Goal: Task Accomplishment & Management: Complete application form

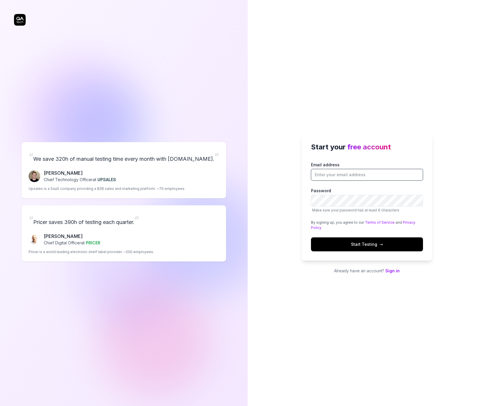
click at [331, 178] on input "Email address" at bounding box center [367, 175] width 112 height 12
type input "[PERSON_NAME][EMAIL_ADDRESS][PERSON_NAME][DOMAIN_NAME]"
click at [0, 406] on com-1password-button at bounding box center [0, 406] width 0 height 0
click at [368, 246] on span "Start Testing →" at bounding box center [367, 244] width 32 height 6
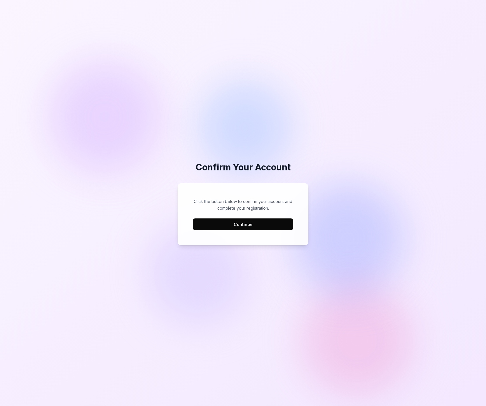
click at [241, 224] on button "Continue" at bounding box center [243, 225] width 100 height 12
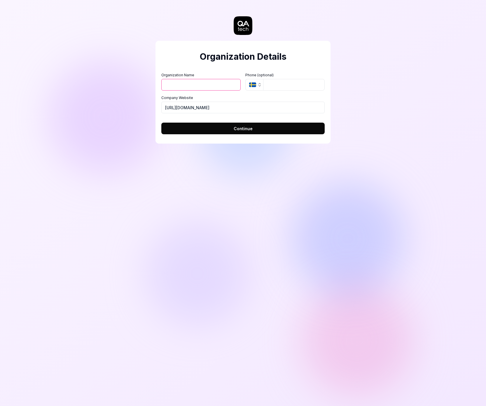
click at [242, 224] on div "Organization Details Organization Name Organization Logo (Square minimum 256x25…" at bounding box center [243, 203] width 486 height 406
click at [184, 85] on input "Organization Name" at bounding box center [200, 85] width 79 height 12
type input "eSmart Systems"
click at [330, 96] on div "Organization Details Organization Name eSmart Systems Organization Logo (Square…" at bounding box center [243, 203] width 486 height 406
click at [249, 128] on span "Continue" at bounding box center [242, 129] width 19 height 6
